Goal: Book appointment/travel/reservation

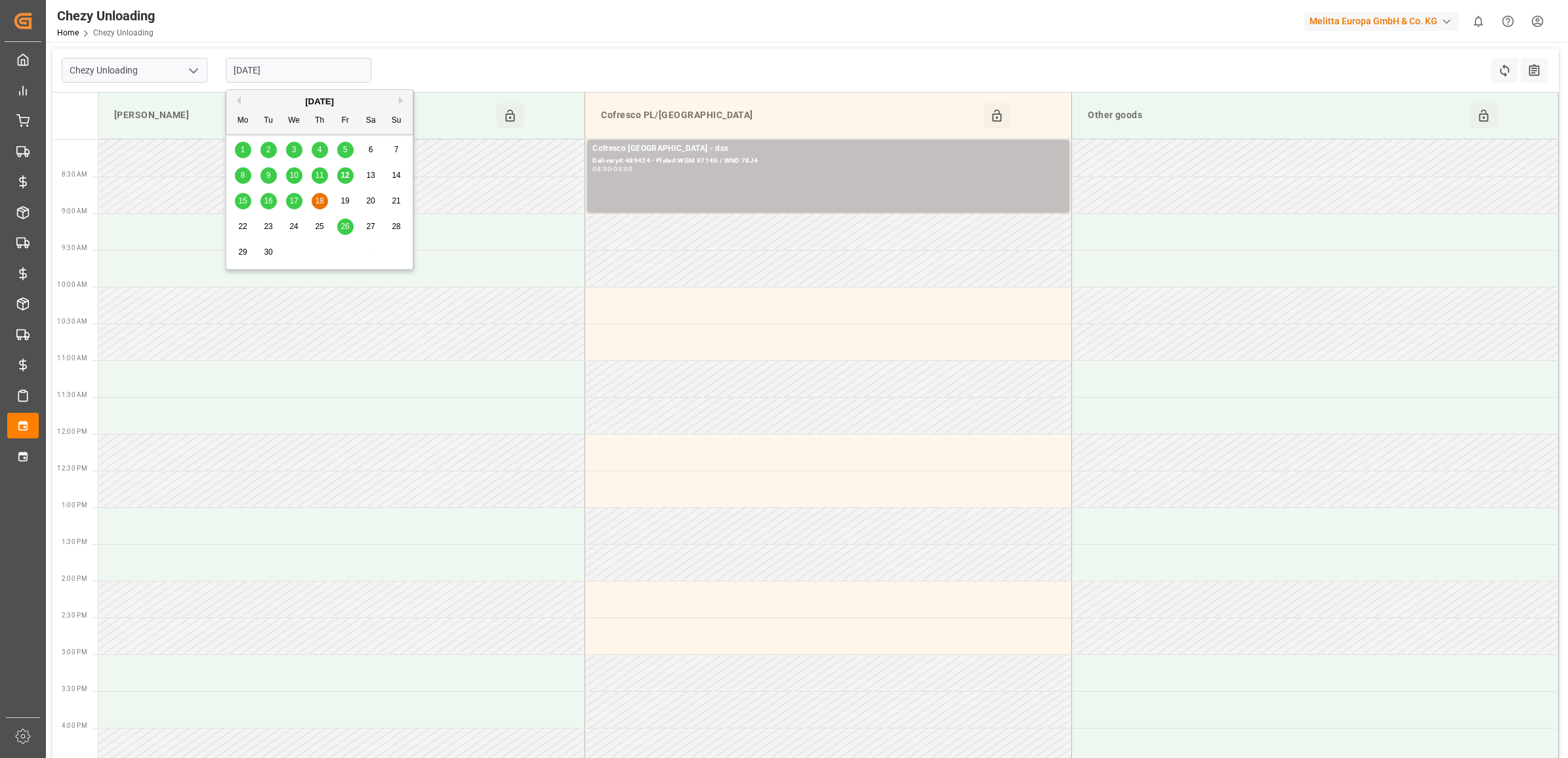
click at [307, 79] on input "[DATE]" at bounding box center [298, 70] width 145 height 25
click at [241, 202] on span "15" at bounding box center [242, 200] width 8 height 9
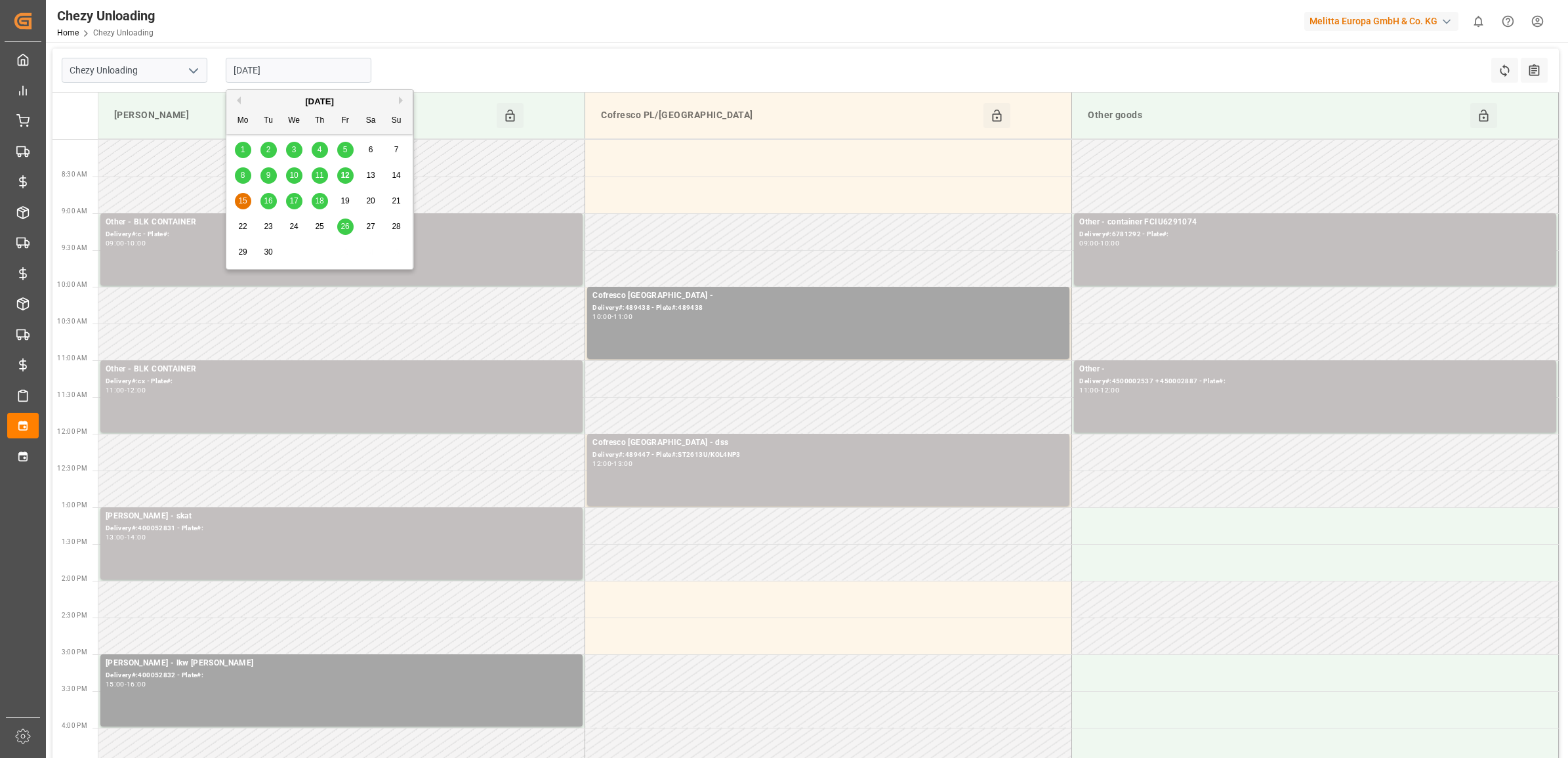
click at [284, 71] on input "[DATE]" at bounding box center [298, 70] width 145 height 25
click at [268, 200] on span "16" at bounding box center [268, 200] width 8 height 9
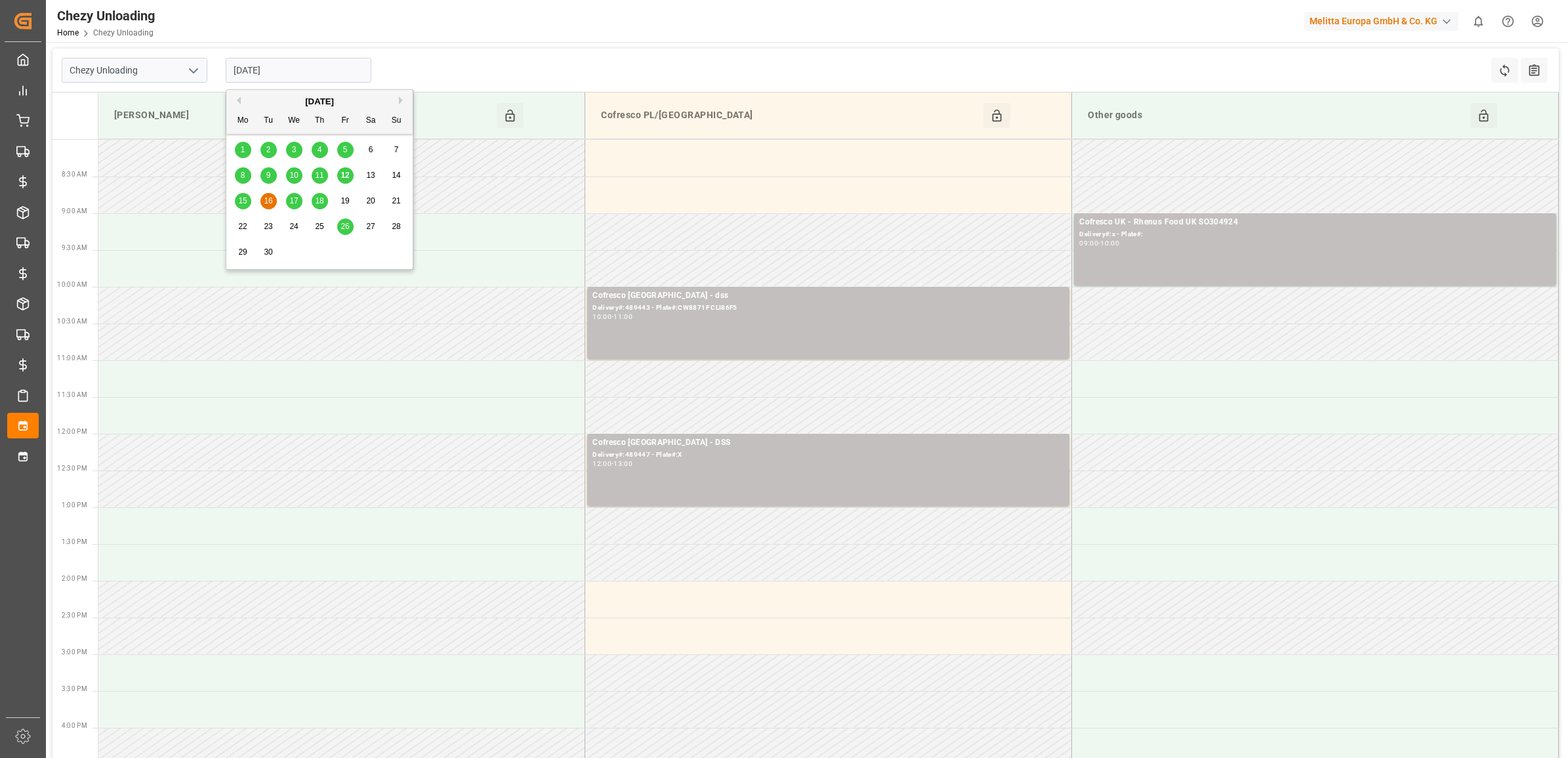
click at [307, 63] on input "[DATE]" at bounding box center [298, 70] width 145 height 25
click at [287, 202] on div "17" at bounding box center [294, 201] width 17 height 16
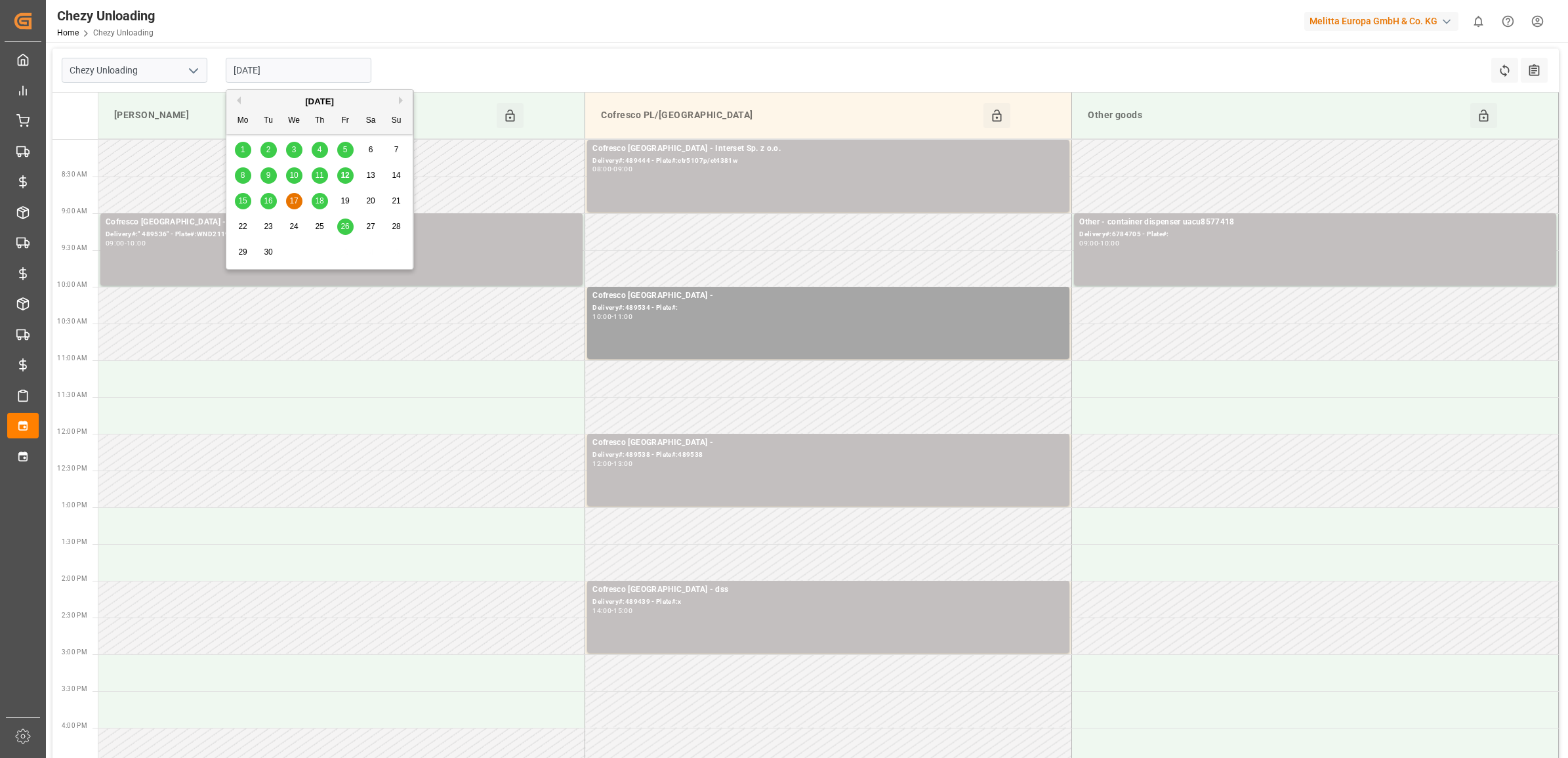
click at [293, 73] on input "[DATE]" at bounding box center [298, 70] width 145 height 25
click at [317, 206] on span "18" at bounding box center [319, 200] width 8 height 9
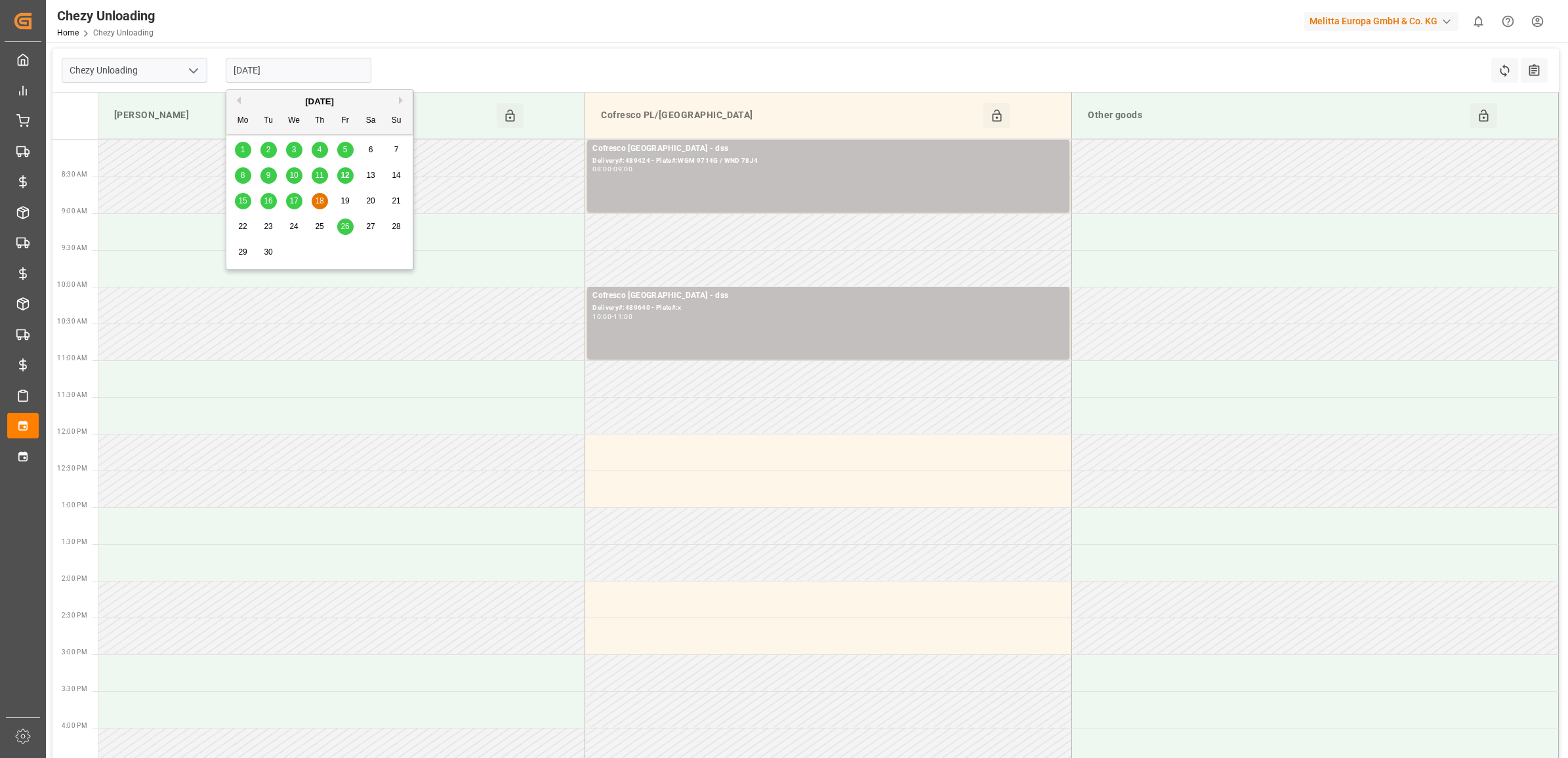
click at [296, 77] on input "[DATE]" at bounding box center [298, 70] width 145 height 25
click at [345, 227] on span "26" at bounding box center [345, 226] width 8 height 9
type input "[DATE]"
